Goal: Obtain resource: Download file/media

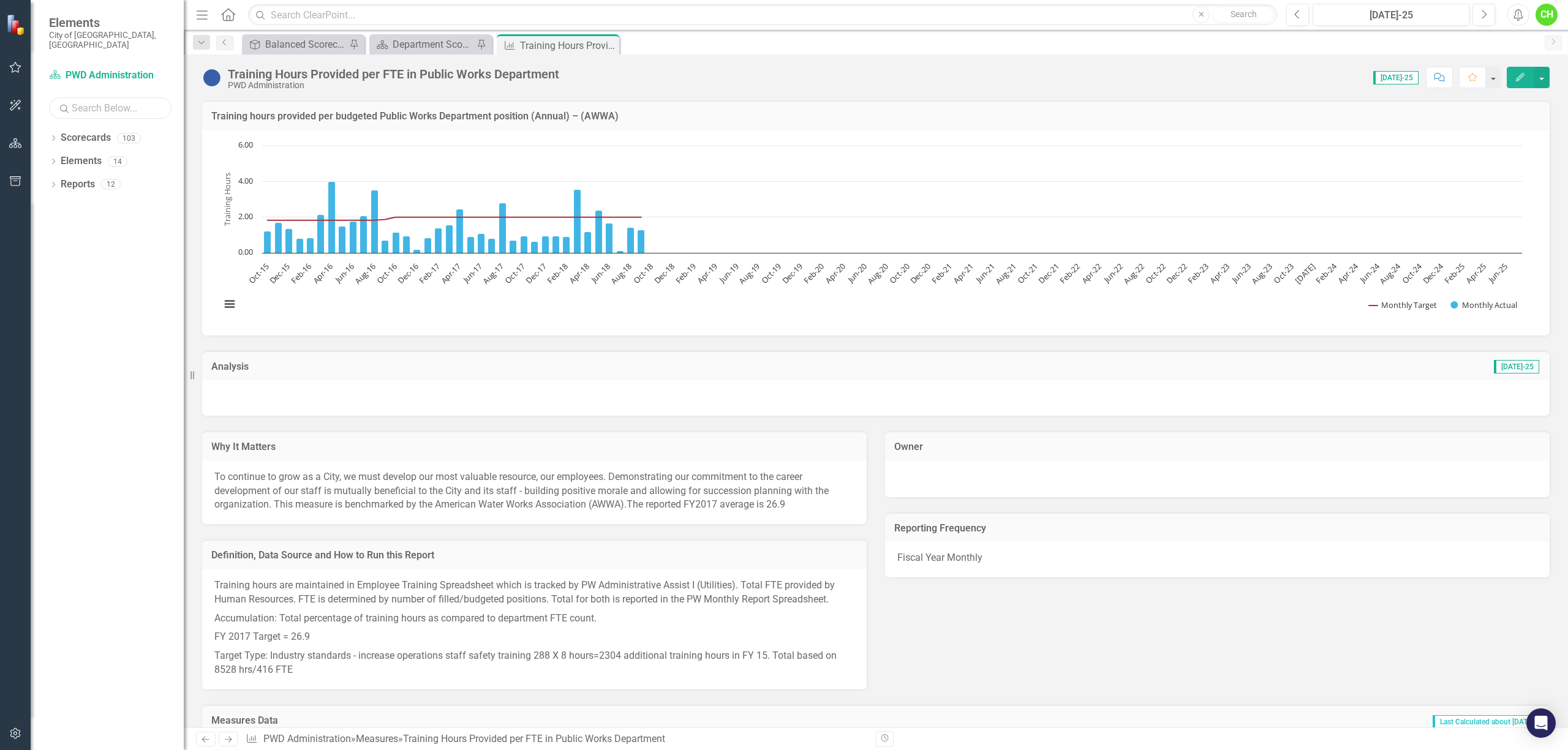
click at [93, 97] on input "text" at bounding box center [110, 108] width 123 height 21
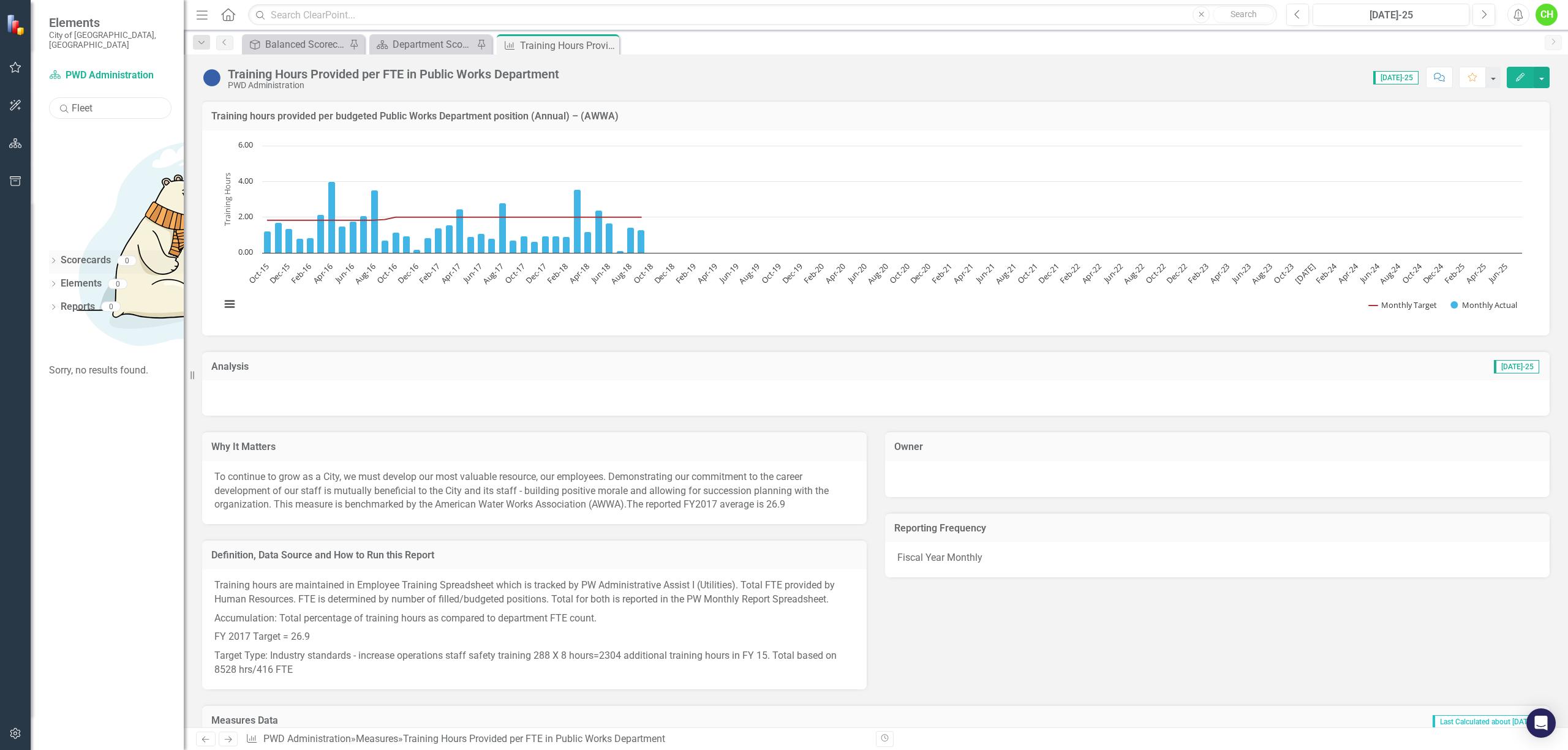
type input "Fleet"
click at [54, 258] on icon "Dropdown" at bounding box center [53, 262] width 8 height 7
click at [40, 255] on div "Dropdown" at bounding box center [35, 262] width 8 height 14
click at [50, 280] on div "Dropdown" at bounding box center [53, 285] width 8 height 11
click at [109, 99] on input "Fleet" at bounding box center [110, 108] width 123 height 21
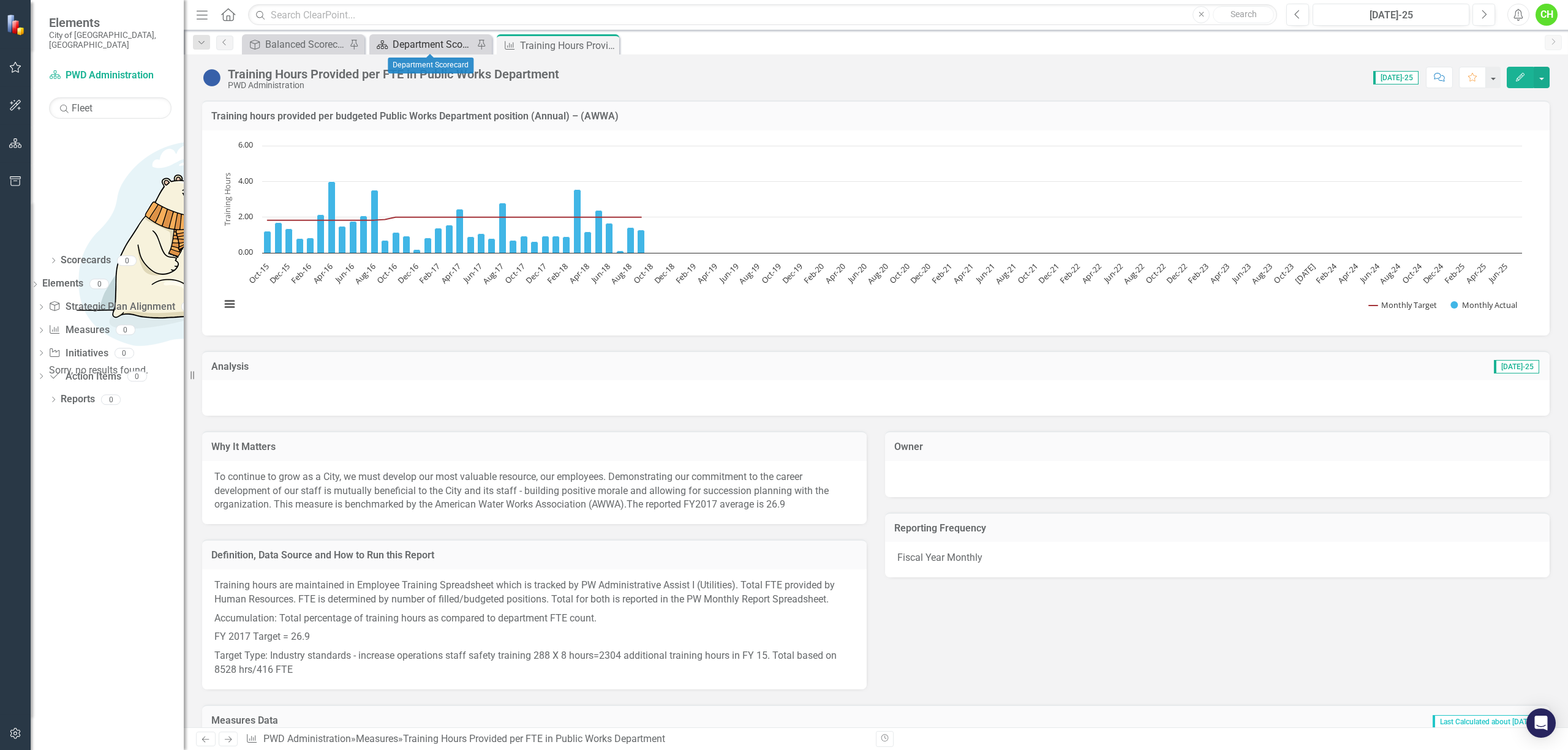
click at [437, 43] on div "Department Scorecard" at bounding box center [433, 44] width 81 height 16
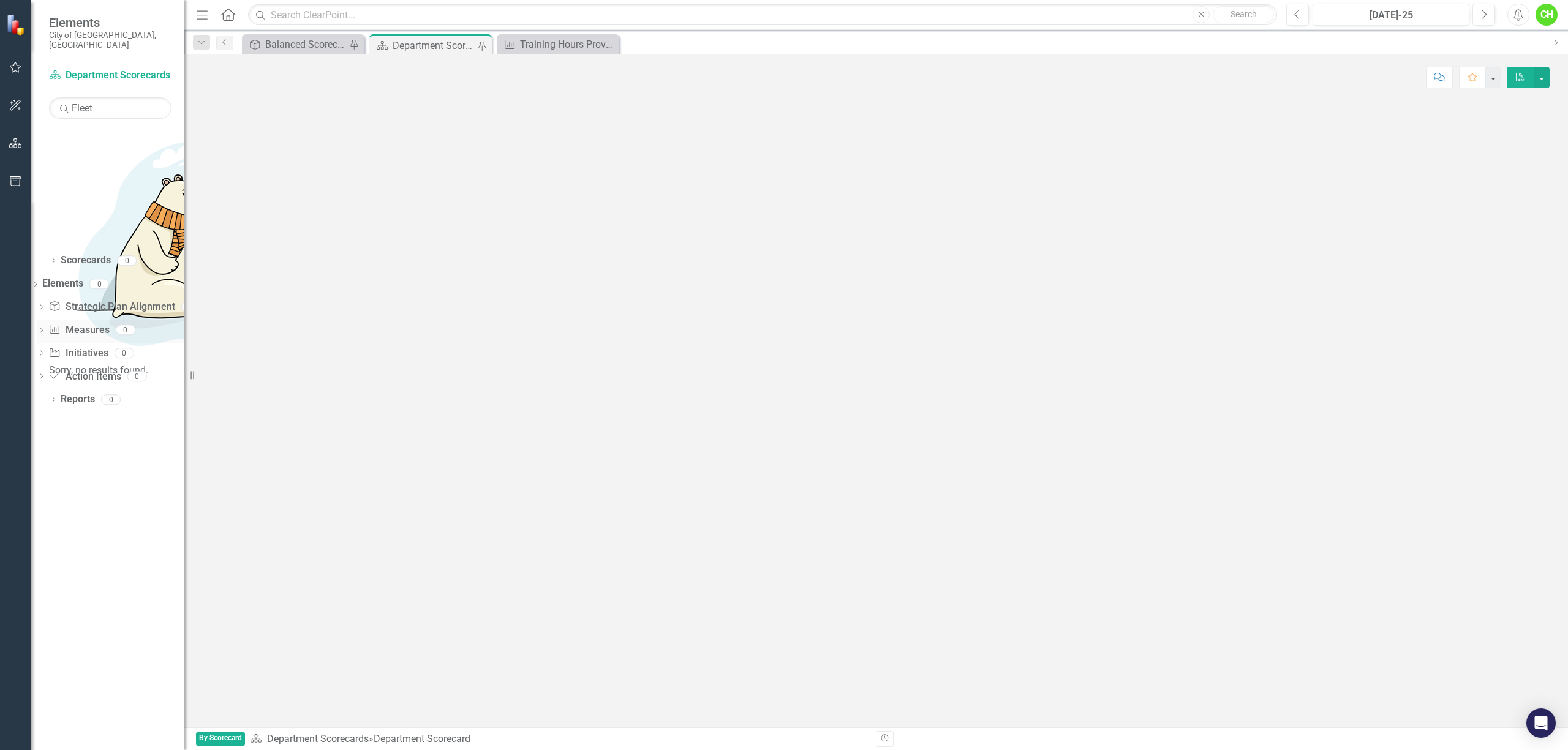
click at [45, 327] on div "Dropdown" at bounding box center [41, 332] width 8 height 11
click at [40, 329] on icon "Dropdown" at bounding box center [35, 332] width 8 height 7
click at [67, 25] on span "Elements" at bounding box center [110, 23] width 123 height 15
click at [199, 17] on icon "Menu" at bounding box center [202, 14] width 16 height 13
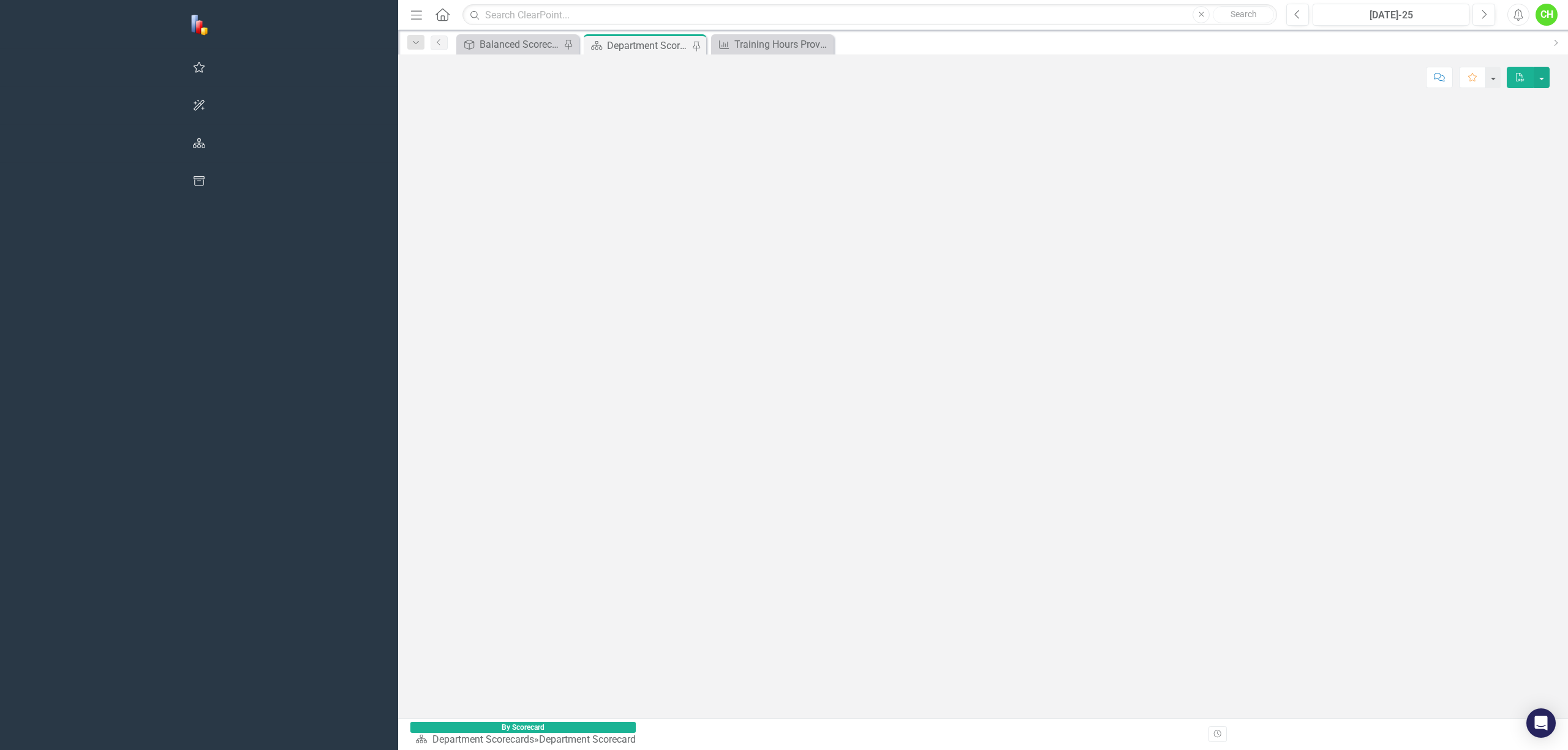
click at [409, 12] on icon "Menu" at bounding box center [416, 14] width 16 height 13
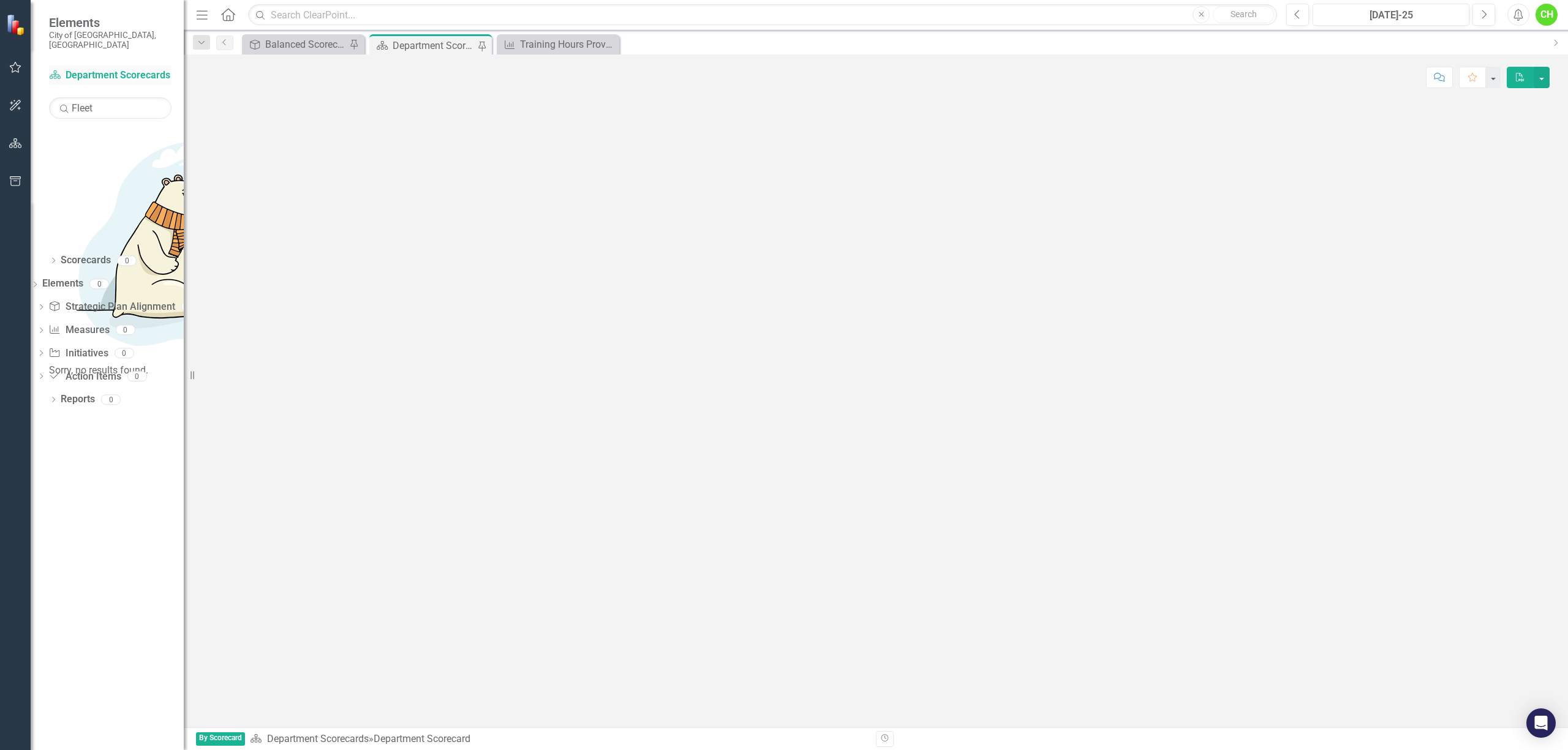
click at [84, 68] on link "Scorecard Department Scorecards" at bounding box center [110, 75] width 123 height 14
click at [81, 20] on span "Elements" at bounding box center [110, 23] width 123 height 15
click at [230, 13] on icon "Home" at bounding box center [228, 14] width 16 height 13
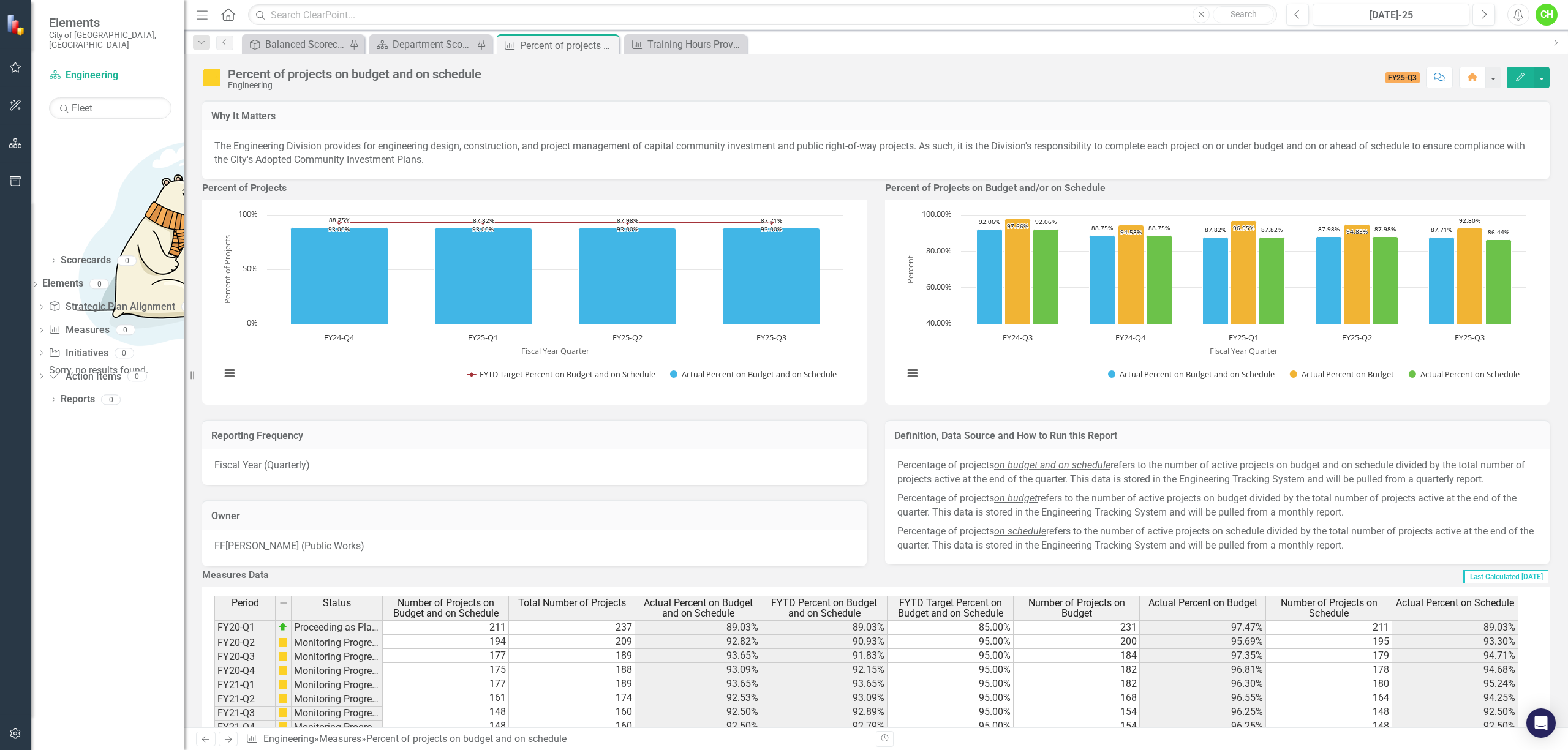
click at [205, 16] on icon "Menu" at bounding box center [202, 14] width 16 height 13
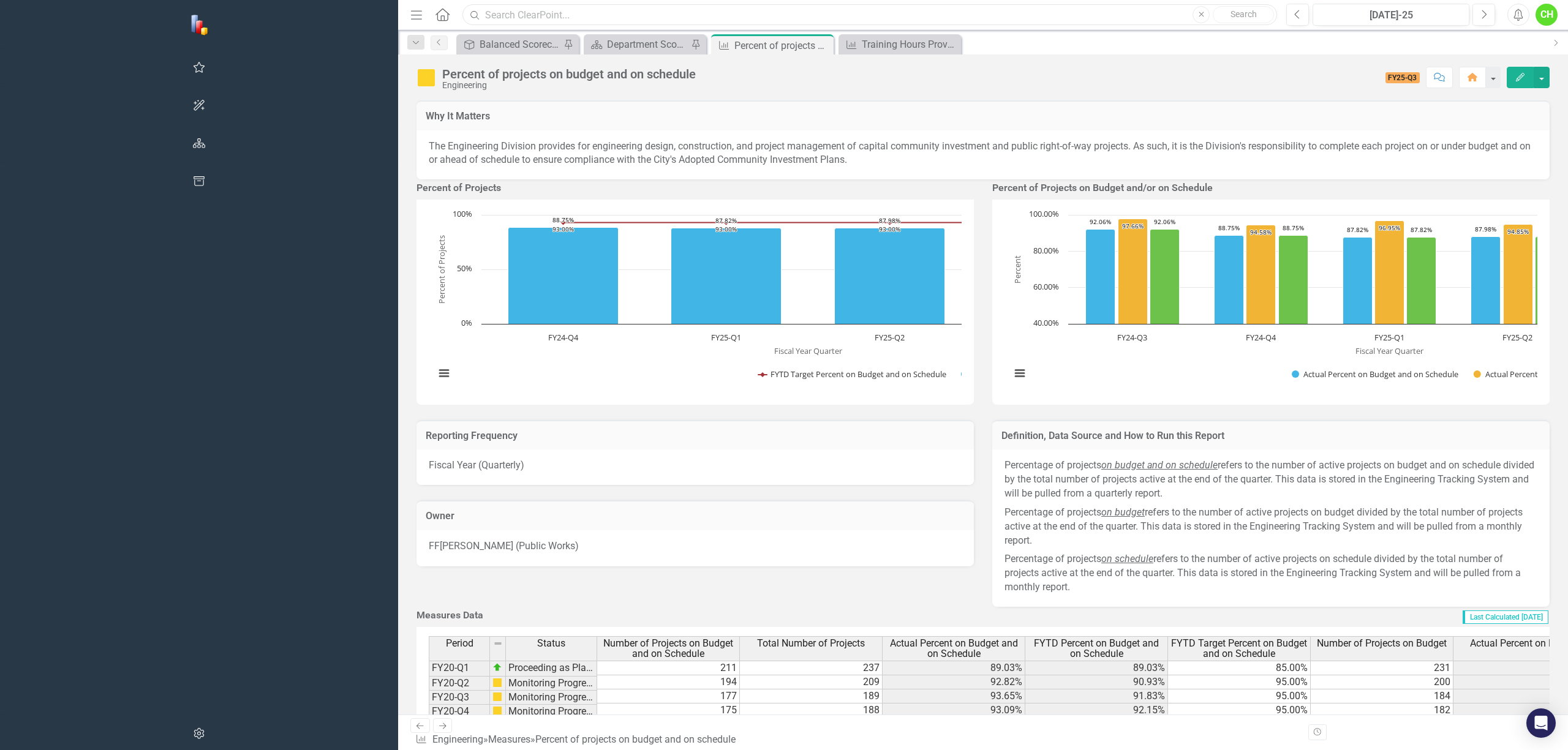
click at [462, 16] on input "text" at bounding box center [869, 15] width 814 height 21
click at [1473, 77] on icon "button" at bounding box center [1472, 77] width 10 height 8
click at [607, 47] on div "Department Scorecard" at bounding box center [647, 44] width 81 height 16
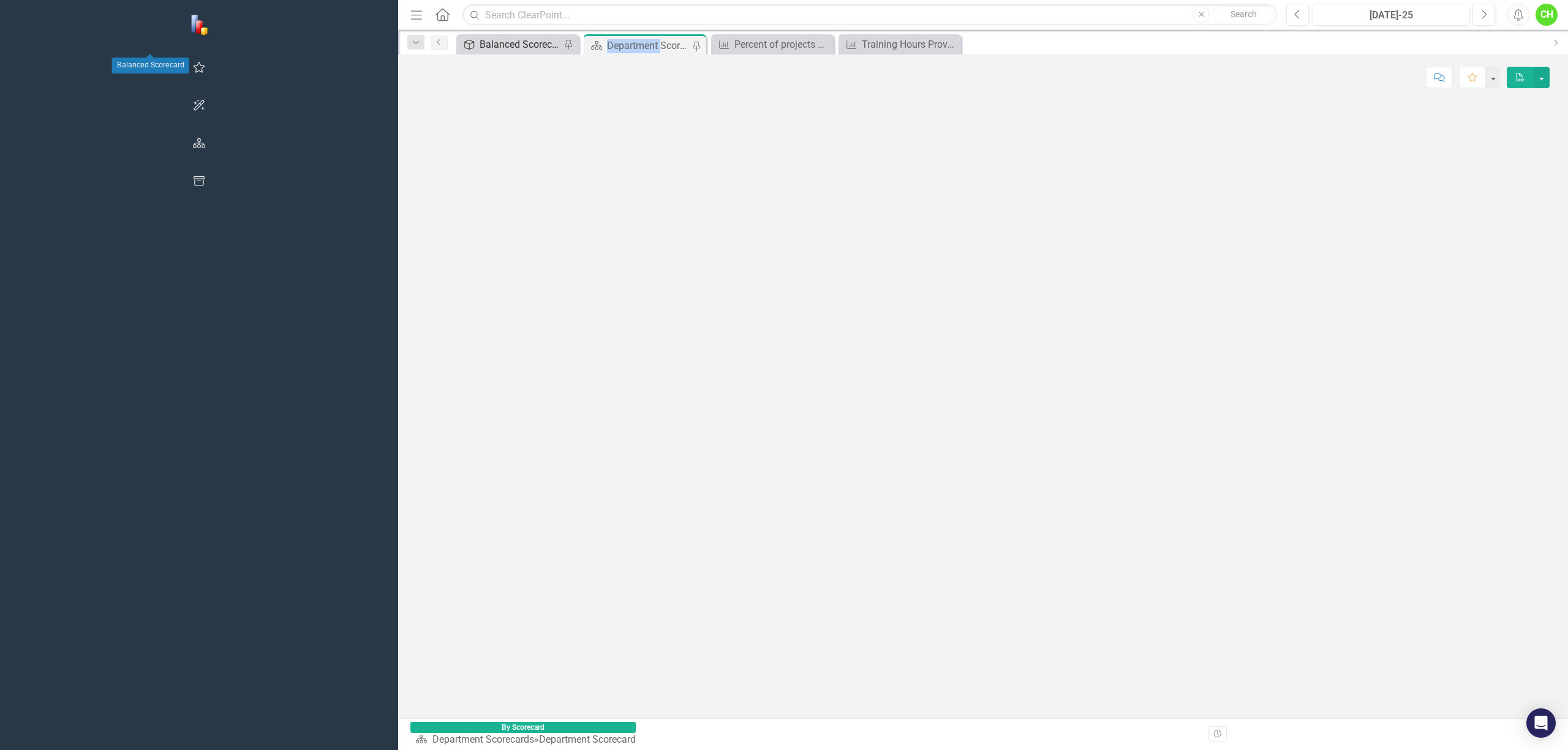
click at [480, 42] on div "Balanced Scorecard" at bounding box center [520, 44] width 81 height 16
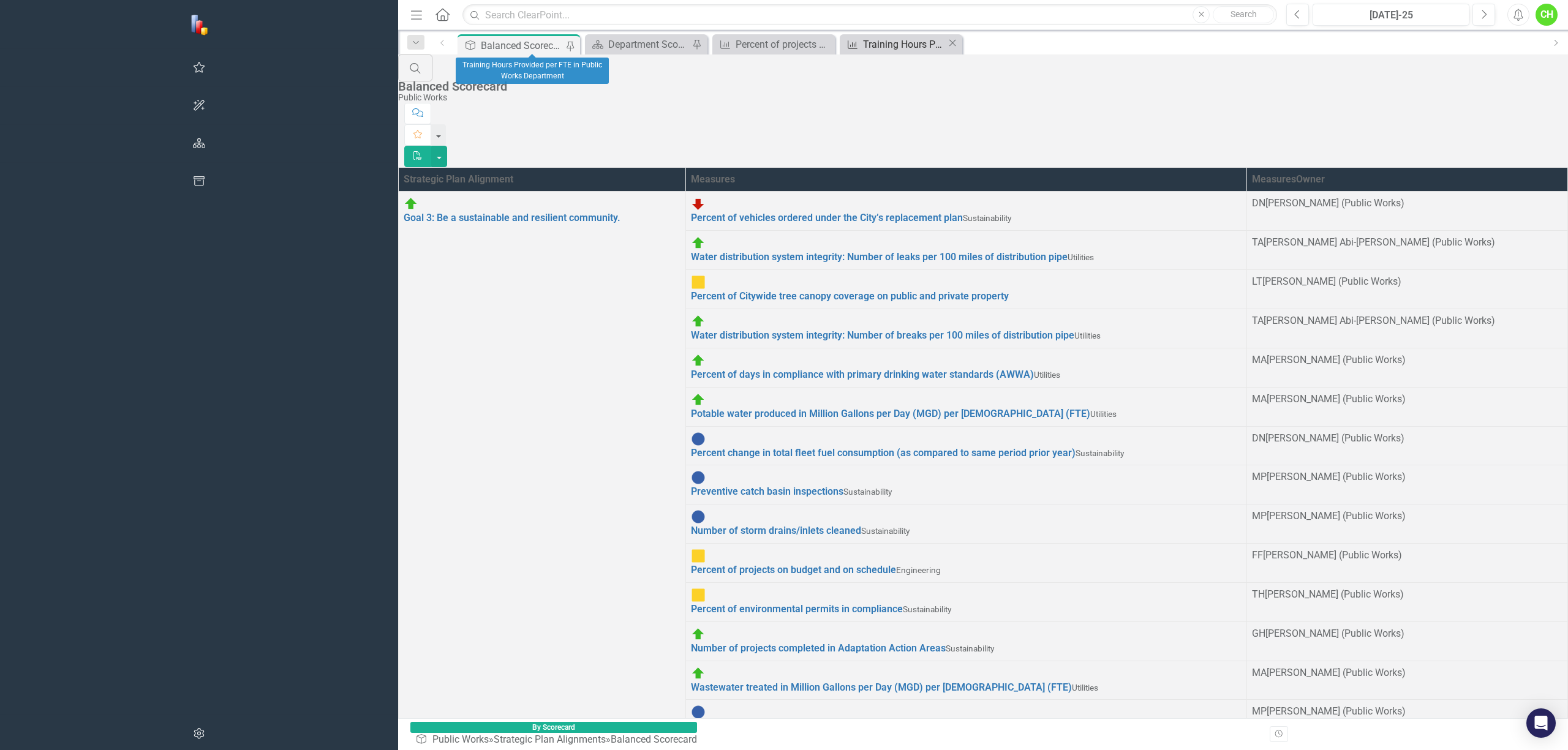
click at [863, 44] on div "Training Hours Provided per FTE in Public Works Department" at bounding box center [905, 44] width 84 height 16
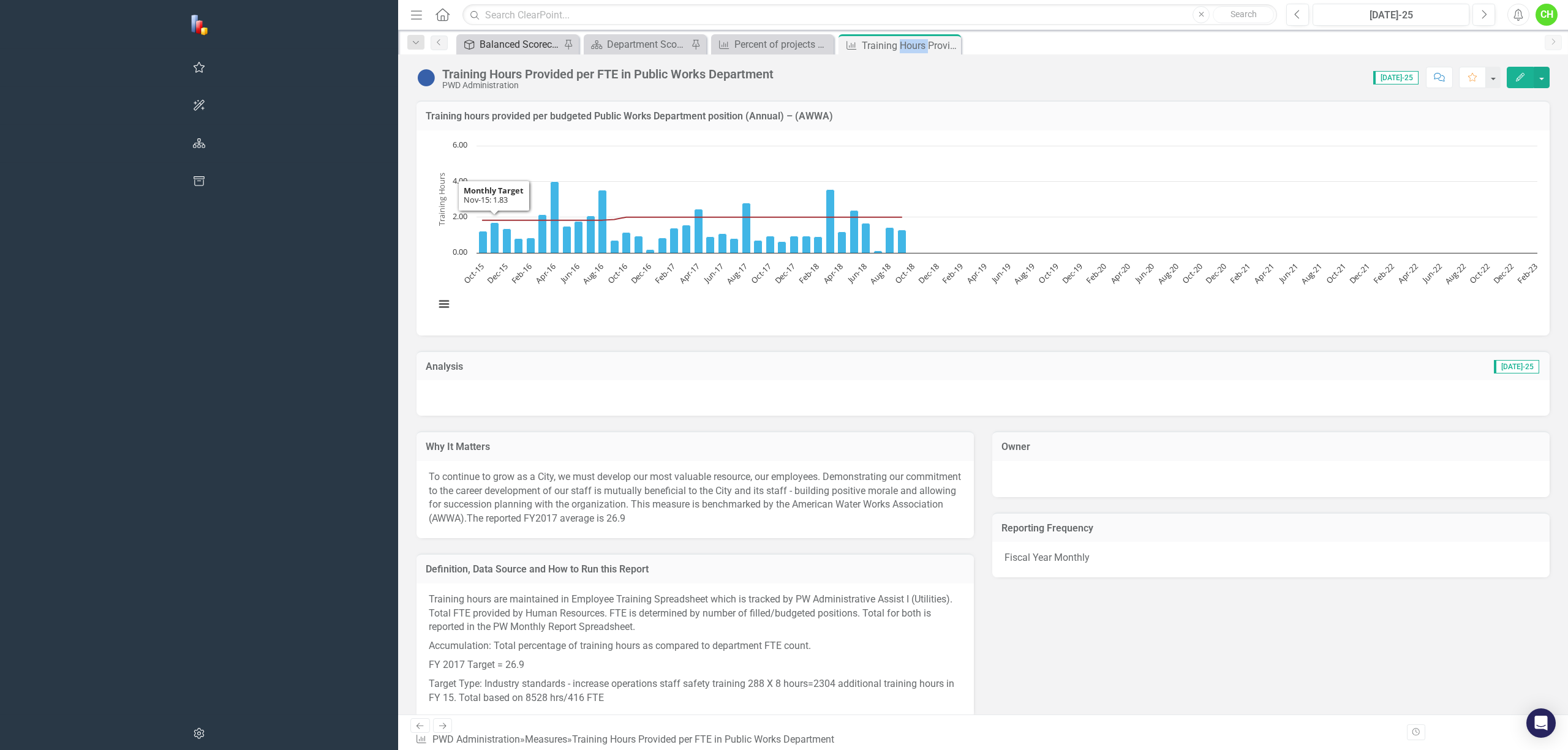
click at [480, 40] on div "Balanced Scorecard" at bounding box center [520, 44] width 81 height 16
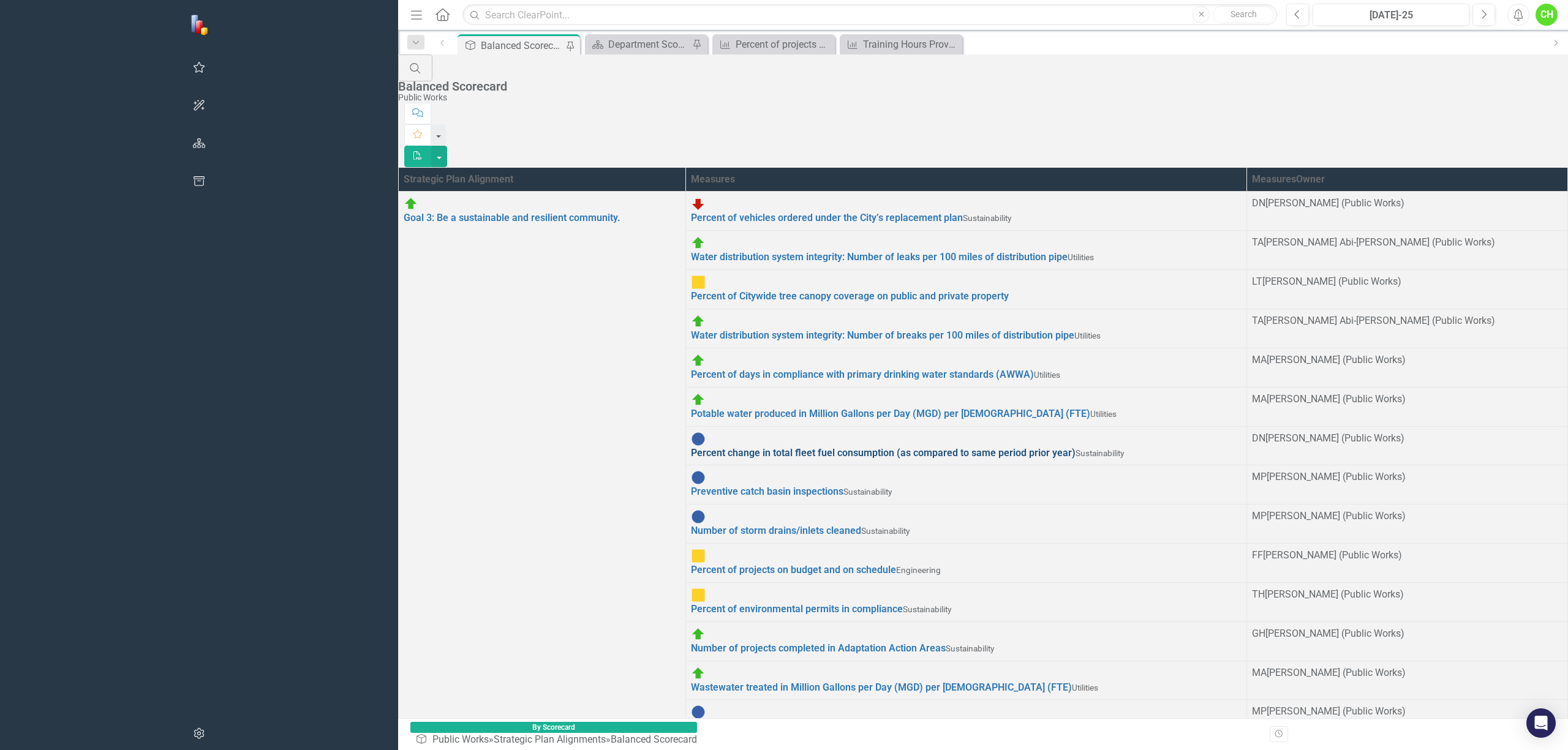
click at [691, 447] on link "Percent change in total fleet fuel consumption (as compared to same period prio…" at bounding box center [883, 453] width 385 height 11
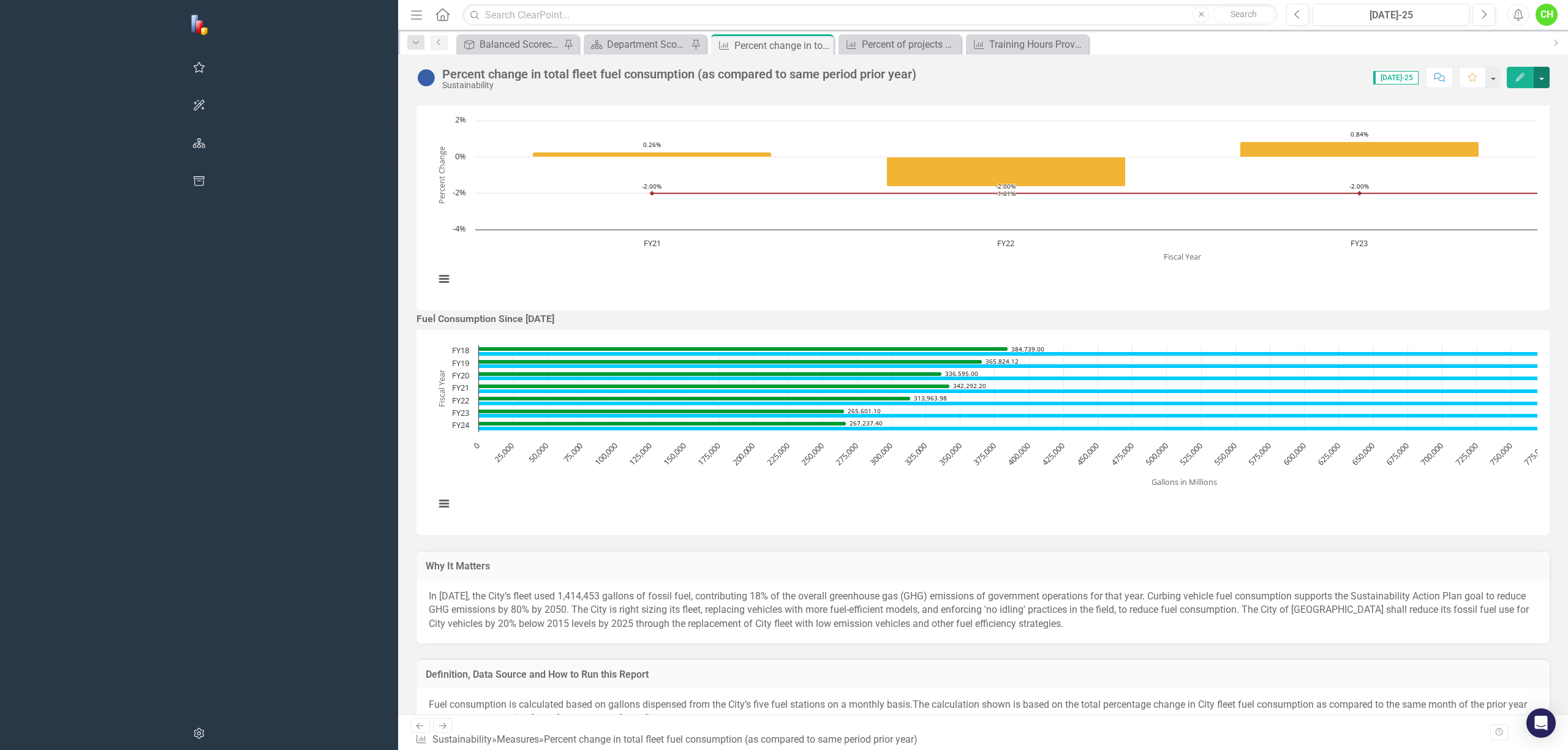
click at [1543, 71] on button "button" at bounding box center [1541, 78] width 16 height 21
click at [1493, 218] on link "PDF Export to PDF" at bounding box center [1488, 217] width 124 height 23
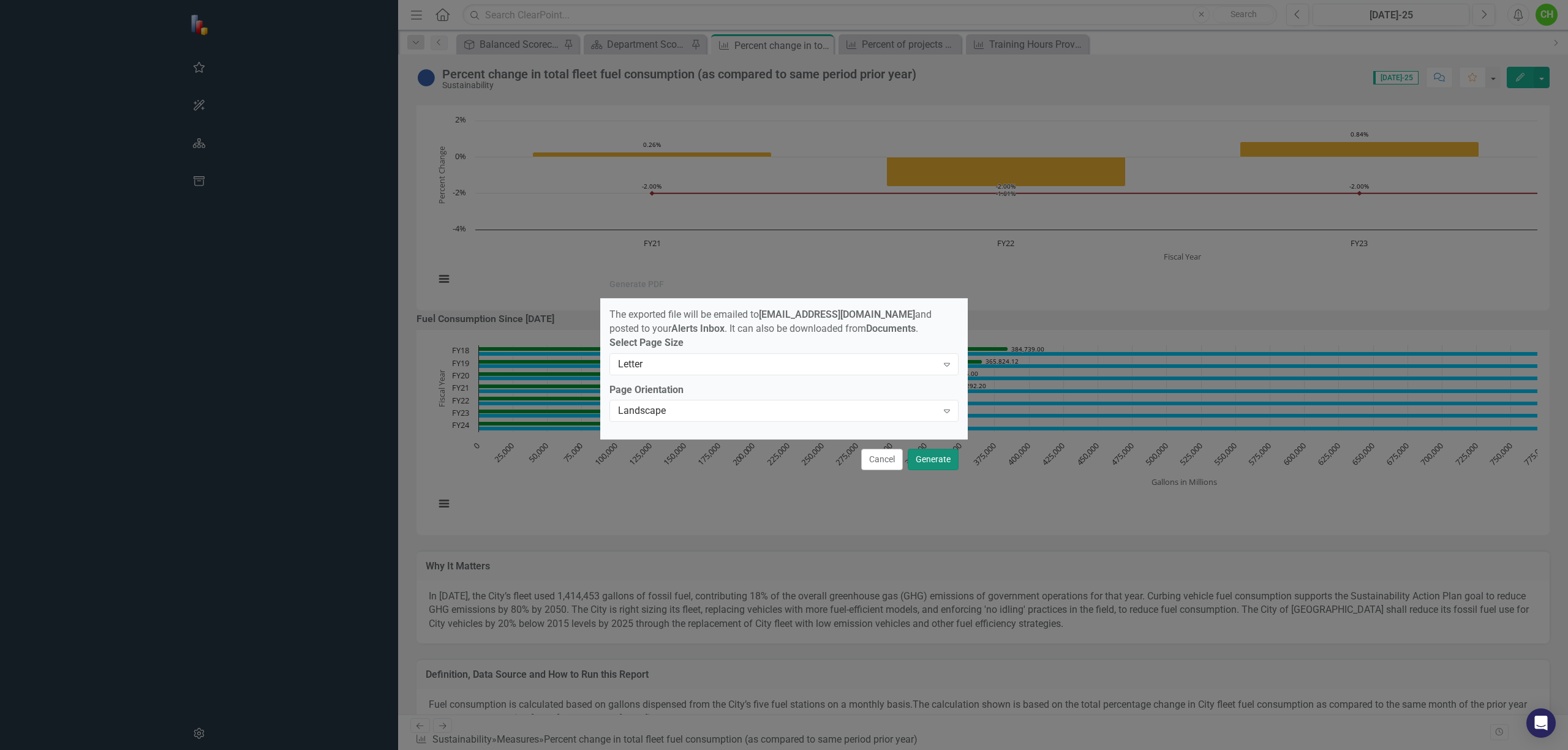
click at [932, 464] on button "Generate" at bounding box center [933, 459] width 51 height 21
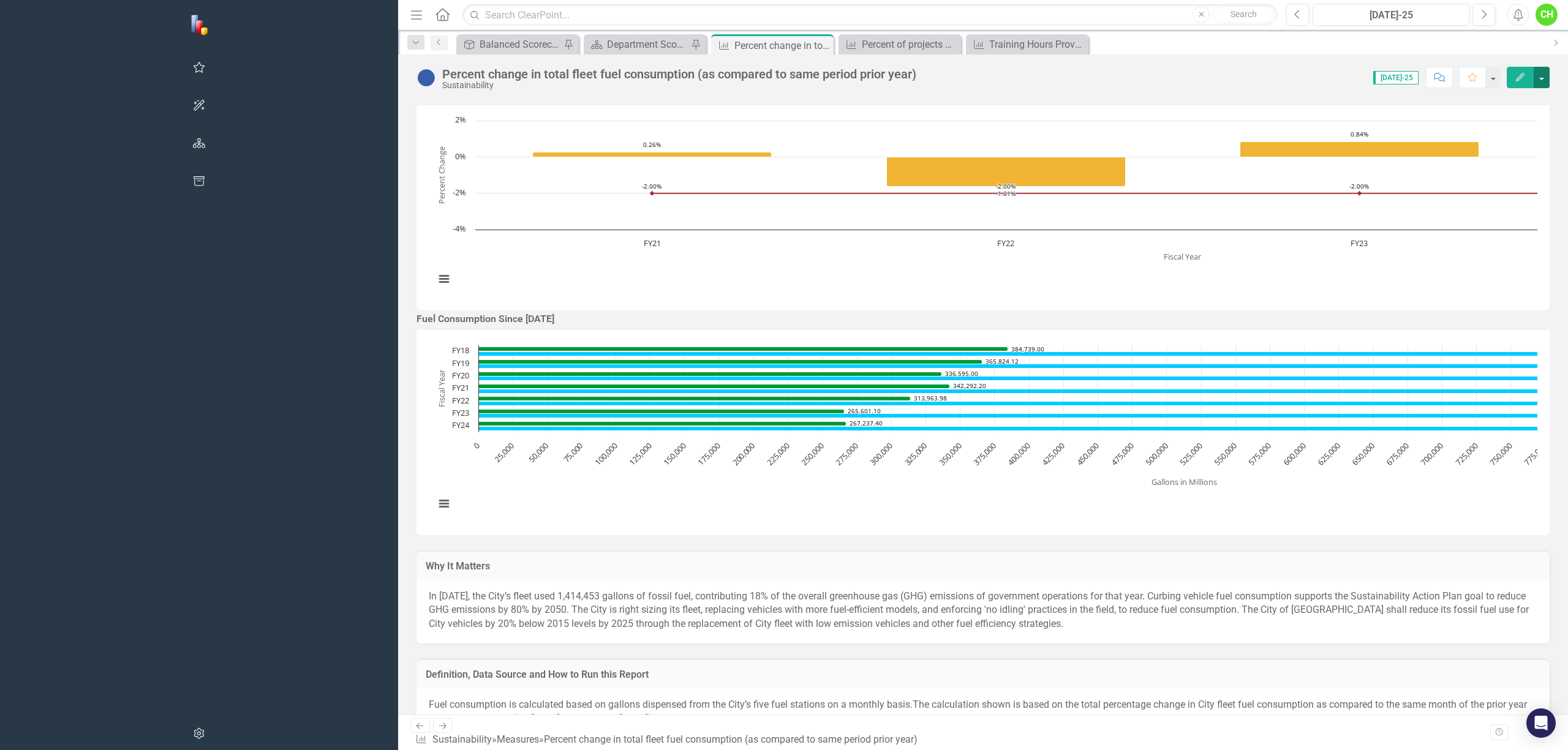
click at [1545, 72] on button "button" at bounding box center [1541, 78] width 16 height 21
click at [1500, 214] on link "PDF Export to PDF" at bounding box center [1488, 217] width 124 height 23
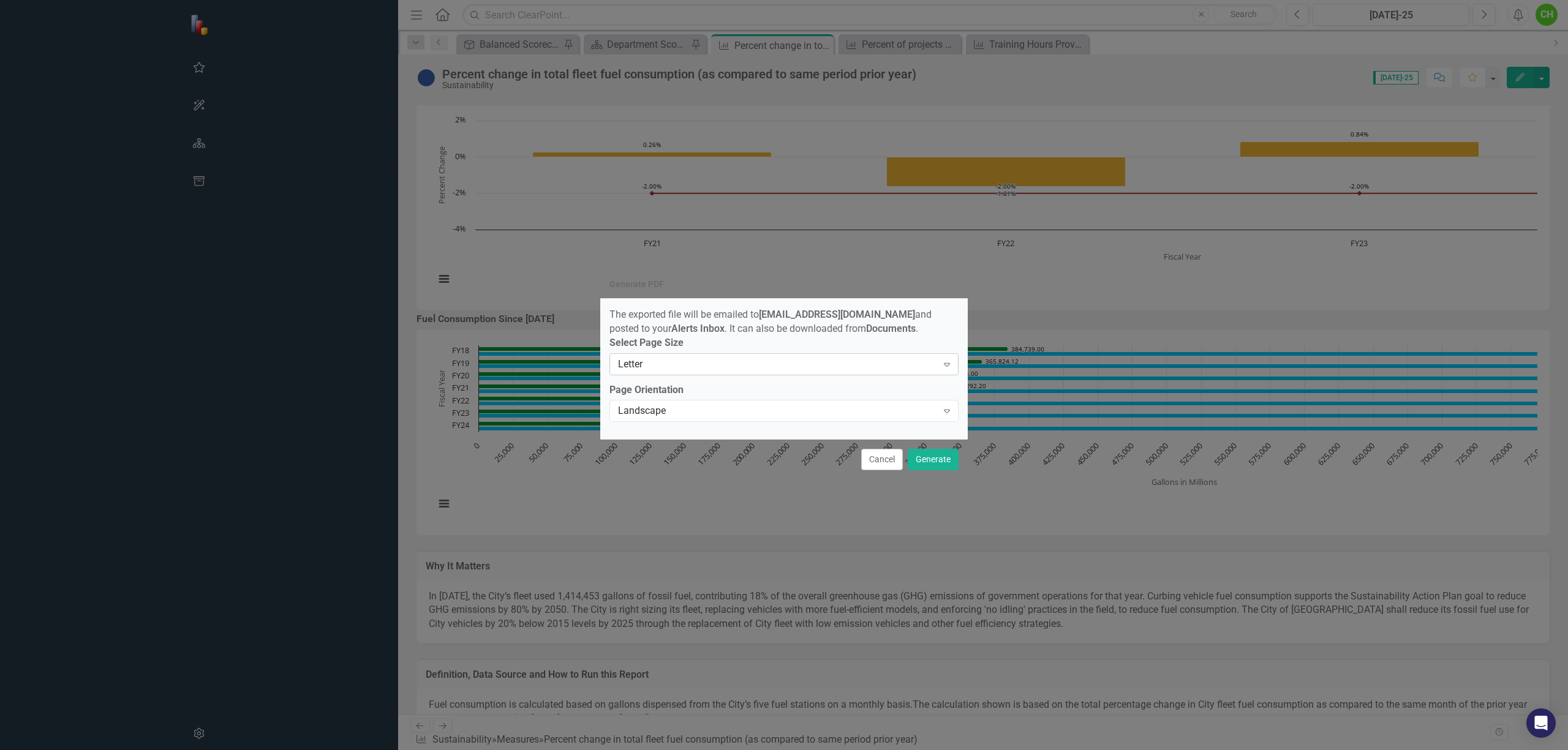
click at [689, 363] on div "Letter" at bounding box center [778, 364] width 319 height 14
click at [943, 463] on button "Generate" at bounding box center [933, 459] width 51 height 21
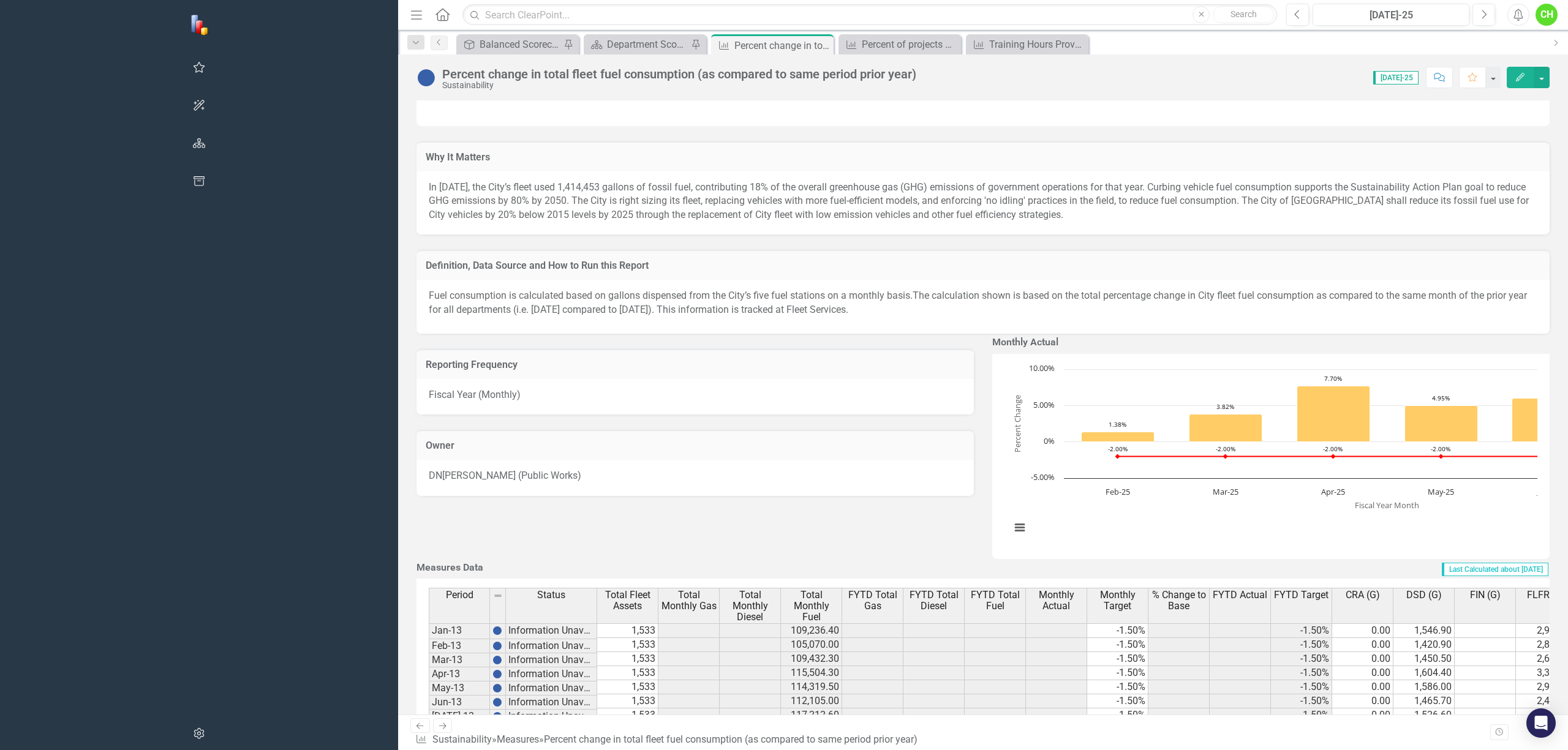
scroll to position [490, 0]
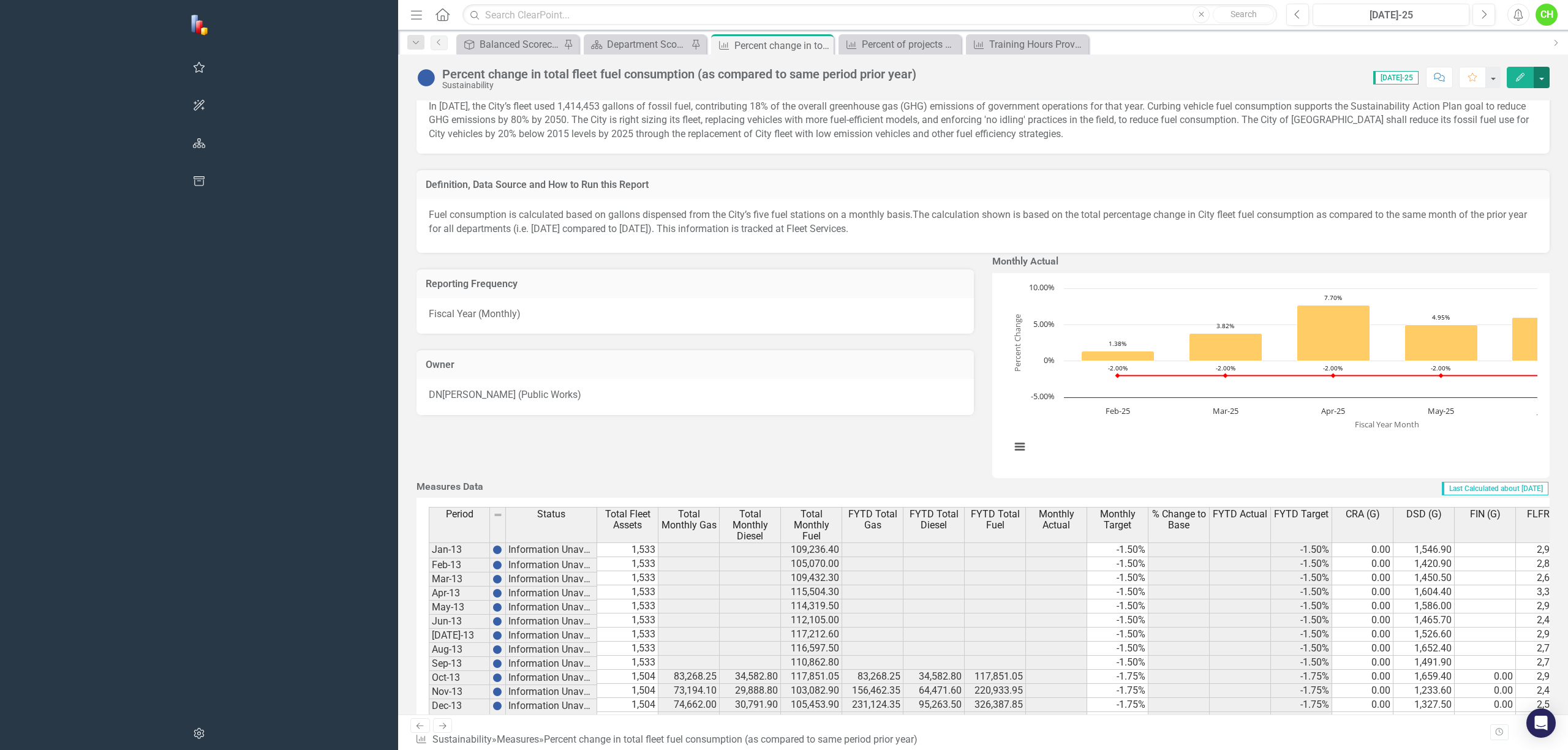
click at [1537, 79] on button "button" at bounding box center [1541, 78] width 16 height 21
click at [1498, 262] on link "Email Email Page" at bounding box center [1488, 263] width 124 height 23
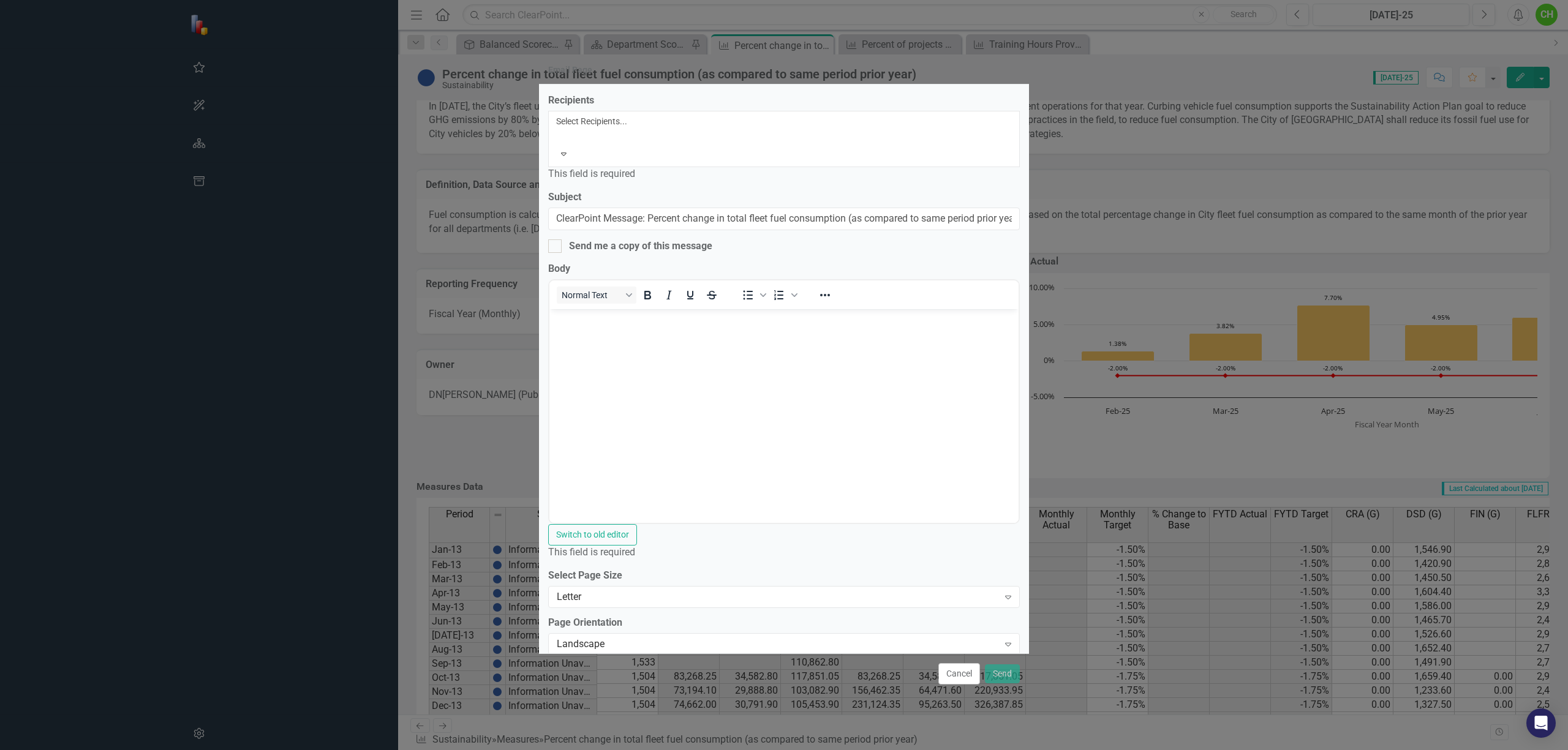
scroll to position [0, 0]
click at [559, 128] on div at bounding box center [558, 135] width 2 height 15
click at [962, 675] on button "Cancel" at bounding box center [959, 674] width 42 height 21
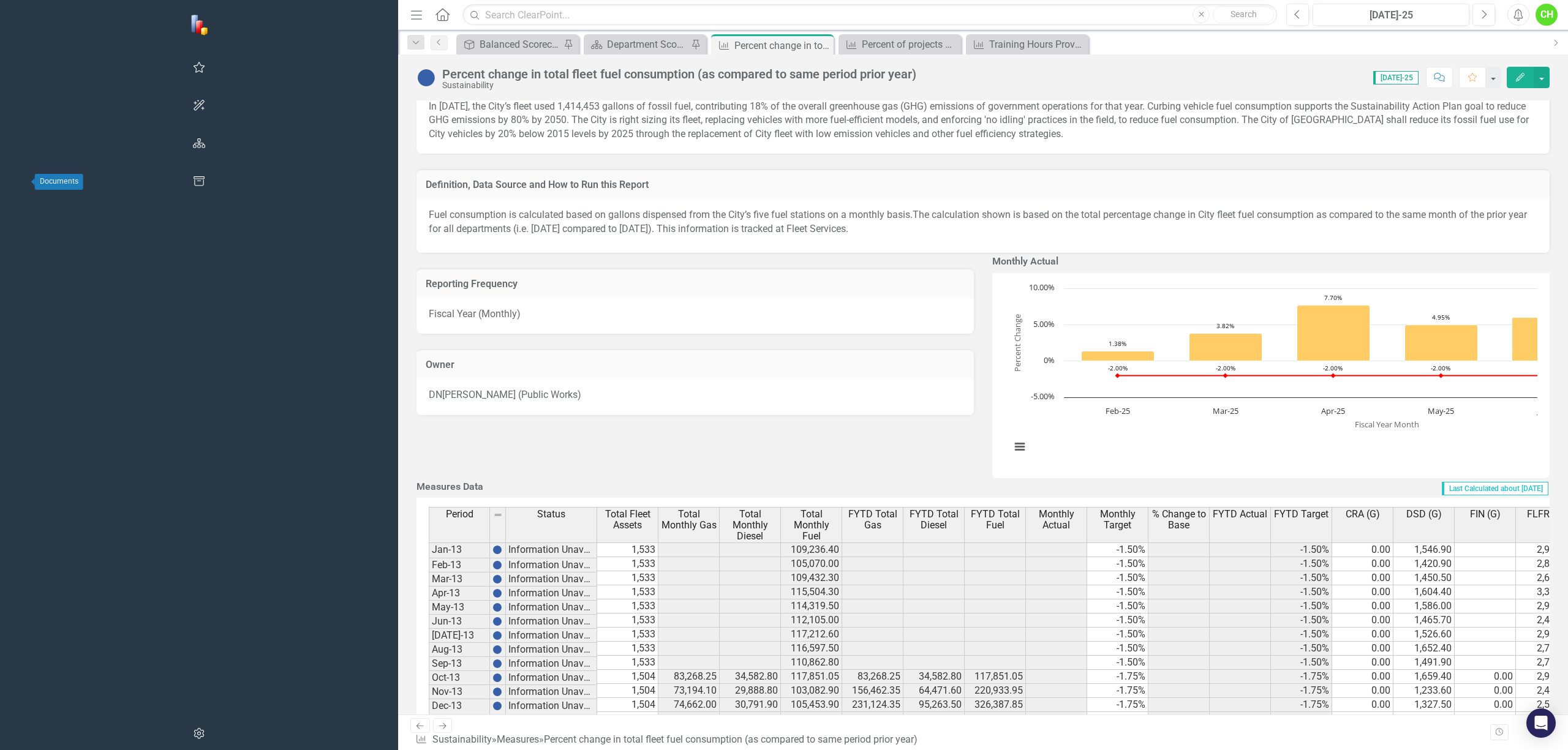
click at [193, 179] on icon "button" at bounding box center [199, 181] width 11 height 10
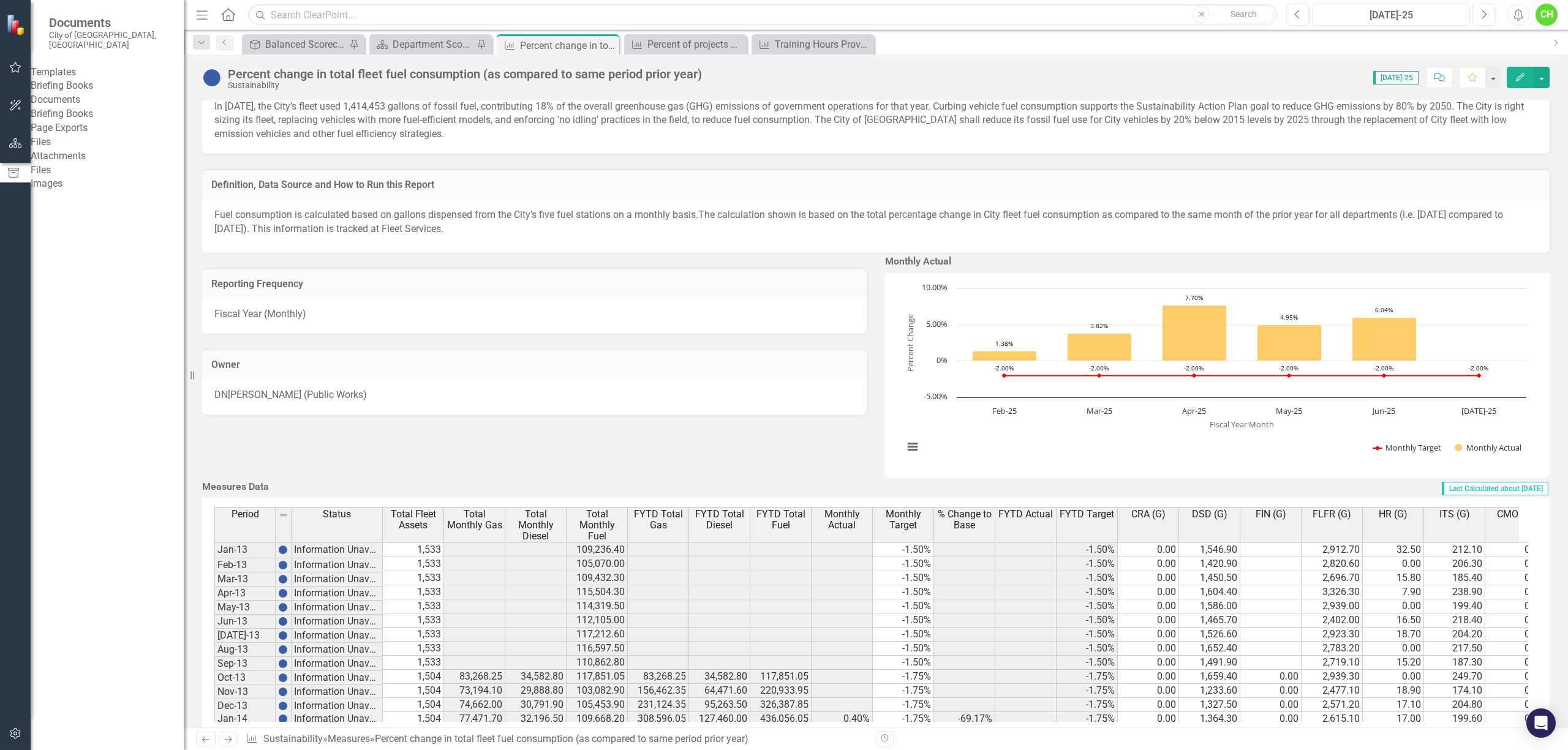
click at [102, 135] on link "Page Exports" at bounding box center [107, 128] width 153 height 14
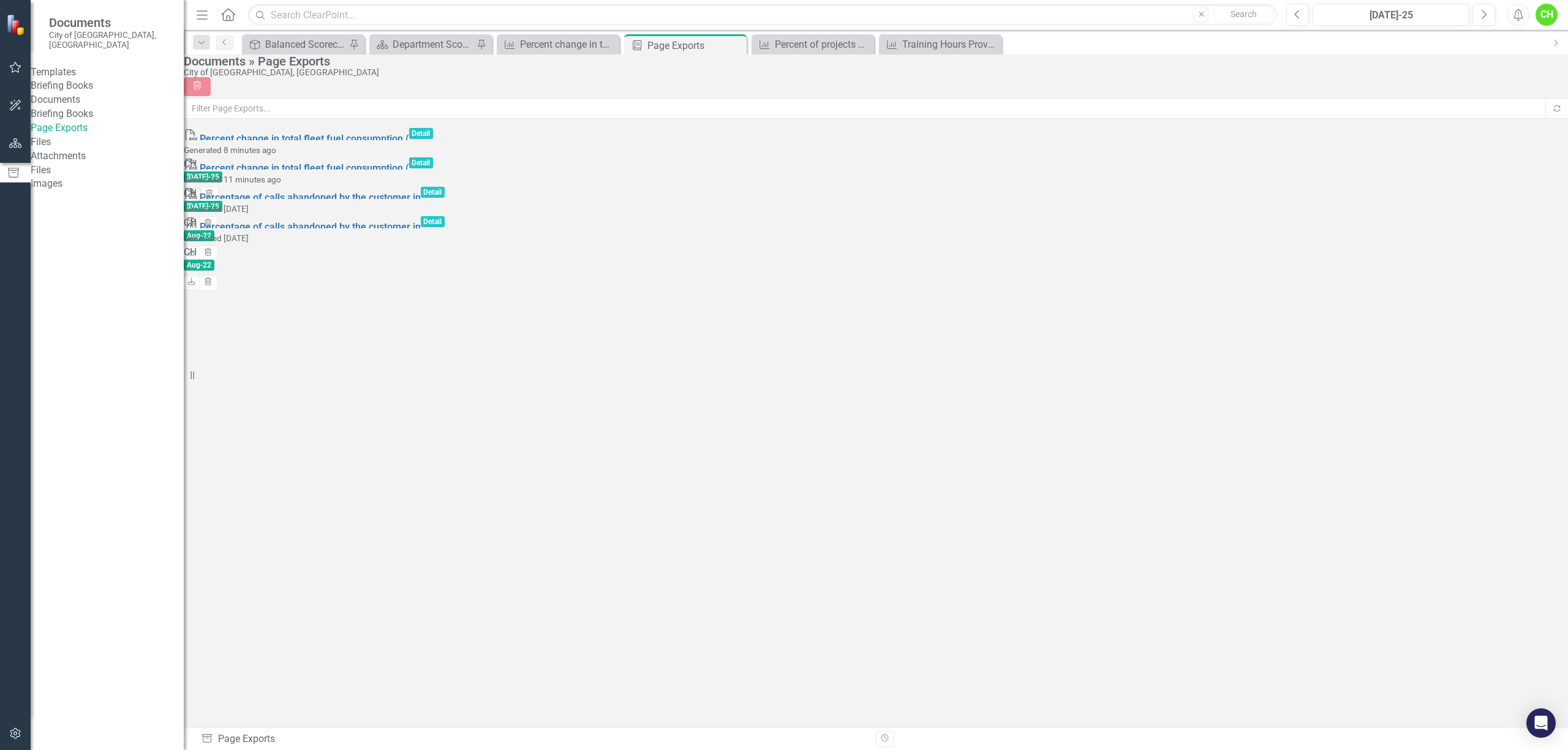
click at [197, 190] on icon "Download" at bounding box center [192, 194] width 9 height 7
